Goal: Communication & Community: Ask a question

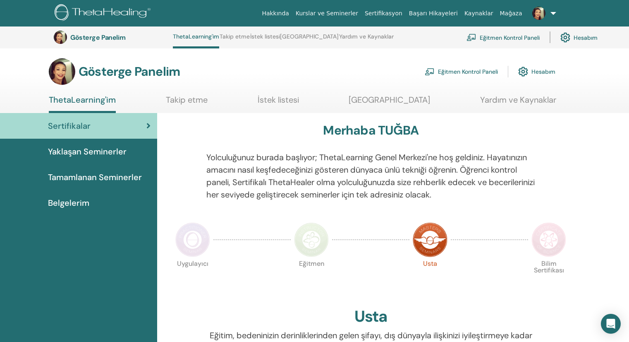
scroll to position [353, 0]
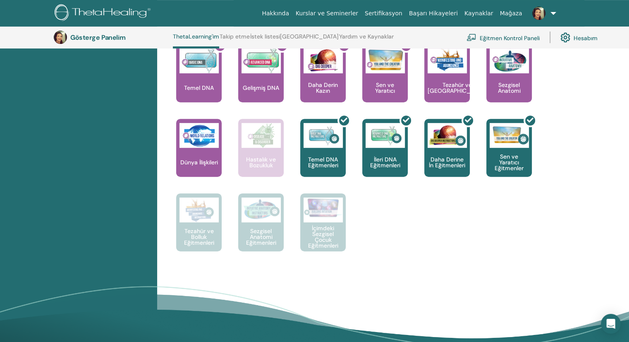
click at [590, 38] on font "Hesabım" at bounding box center [586, 37] width 24 height 7
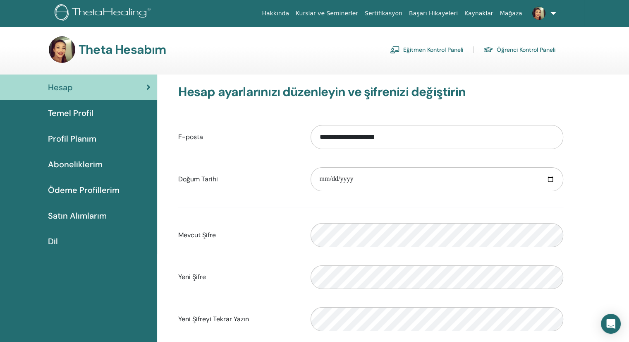
click at [537, 9] on img at bounding box center [539, 13] width 13 height 13
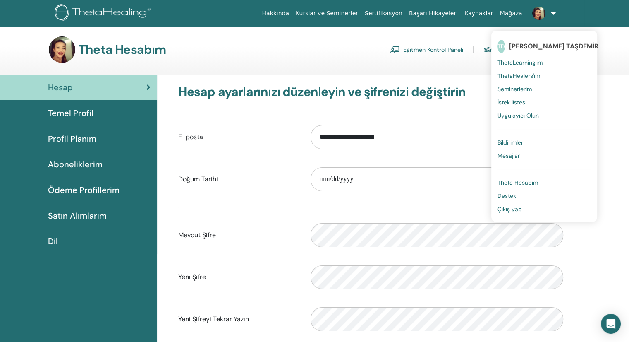
click at [516, 158] on font "Mesajlar" at bounding box center [509, 155] width 22 height 7
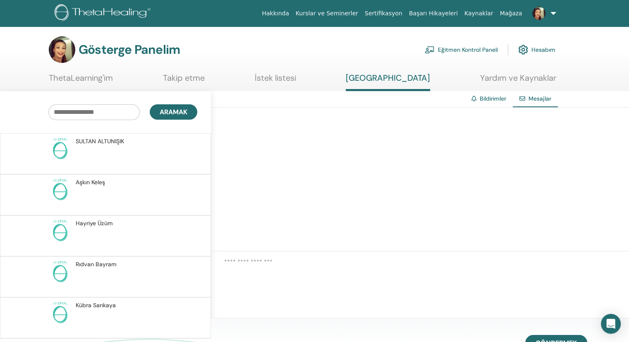
click at [486, 97] on font "Bildirimler" at bounding box center [493, 98] width 26 height 7
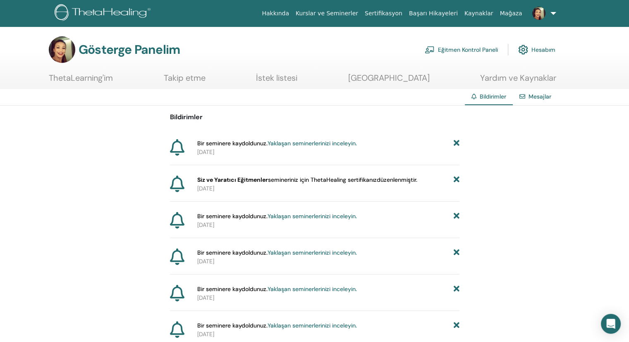
click at [414, 81] on font "[GEOGRAPHIC_DATA]" at bounding box center [389, 77] width 82 height 11
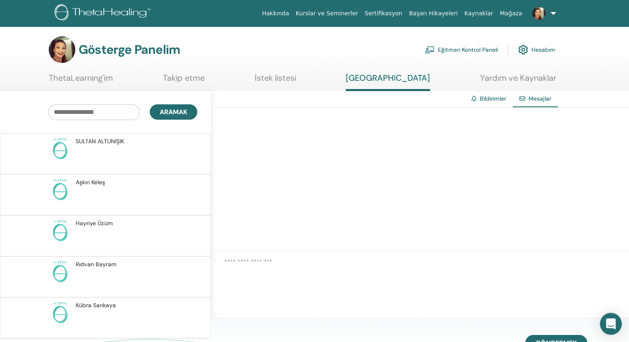
click at [613, 320] on icon "Intercom Messenger'ı açın" at bounding box center [611, 323] width 10 height 11
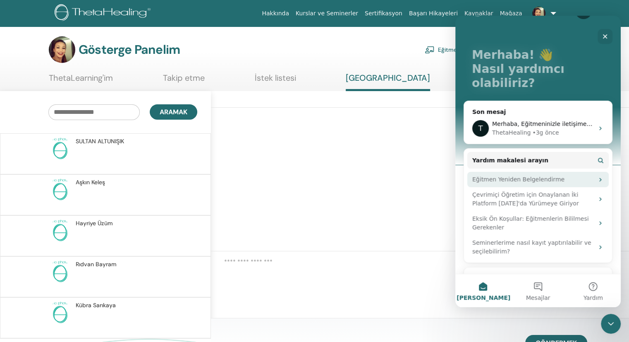
scroll to position [41, 0]
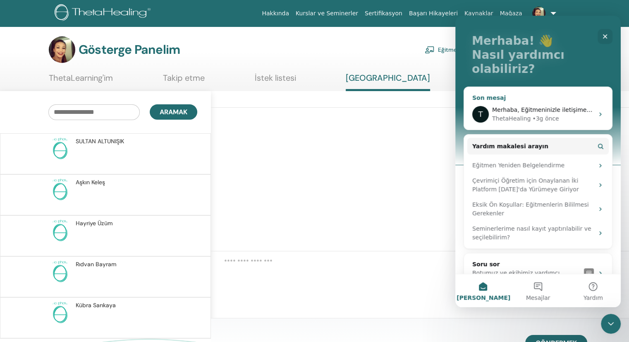
click at [550, 99] on div "T Merhaba, Eğitmeninizle iletişime geçmenizi öneririz. Katılımınızı tamamlayıp …" at bounding box center [538, 114] width 148 height 31
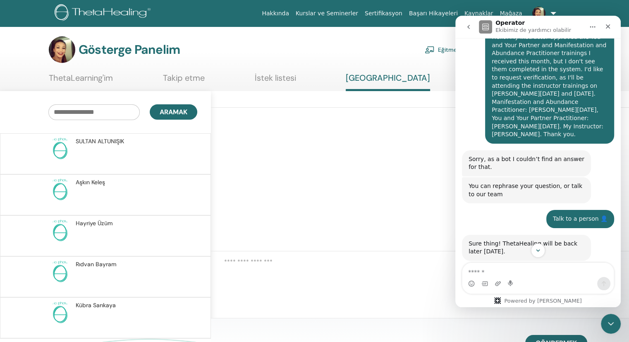
scroll to position [199, 0]
